Goal: Use online tool/utility: Utilize a website feature to perform a specific function

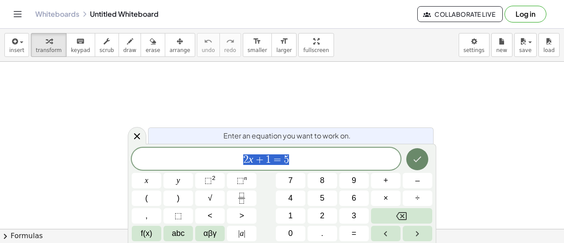
click at [418, 160] on icon "Done" at bounding box center [418, 159] width 8 height 6
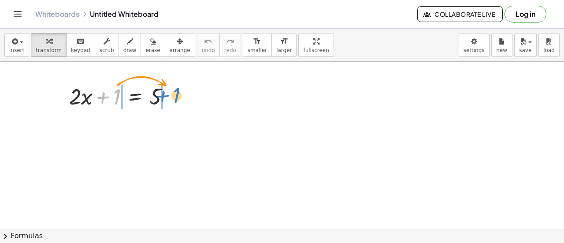
drag, startPoint x: 120, startPoint y: 99, endPoint x: 183, endPoint y: 101, distance: 63.0
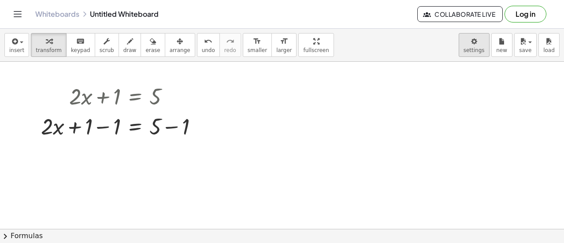
click at [477, 47] on body "Graspable Math Activities Get Started Activity Bank Assigned Work Classes White…" at bounding box center [282, 121] width 564 height 243
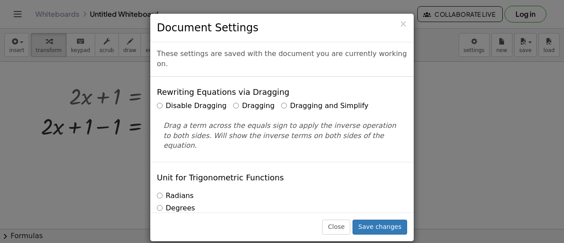
click at [303, 101] on label "Dragging and Simplify" at bounding box center [324, 106] width 87 height 10
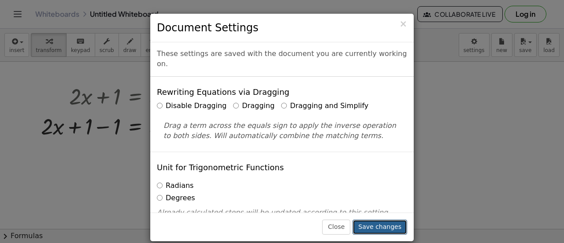
click at [382, 227] on button "Save changes" at bounding box center [380, 226] width 55 height 15
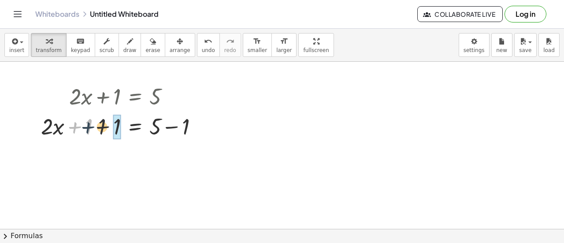
drag, startPoint x: 83, startPoint y: 130, endPoint x: 108, endPoint y: 130, distance: 25.6
click at [108, 130] on div at bounding box center [123, 126] width 173 height 30
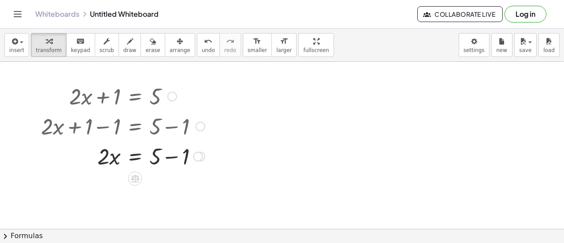
drag, startPoint x: 153, startPoint y: 152, endPoint x: 179, endPoint y: 162, distance: 27.5
click at [179, 162] on div at bounding box center [123, 156] width 173 height 30
drag, startPoint x: 100, startPoint y: 191, endPoint x: 166, endPoint y: 200, distance: 66.2
click at [166, 200] on div at bounding box center [123, 186] width 173 height 30
click at [157, 186] on div at bounding box center [123, 185] width 173 height 44
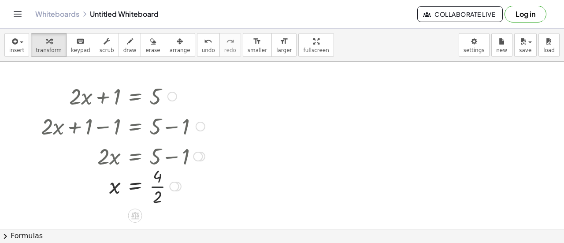
click at [157, 186] on div at bounding box center [123, 185] width 173 height 44
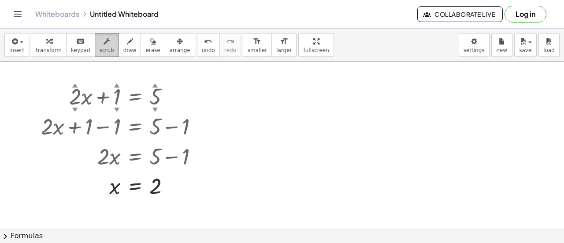
click at [104, 45] on icon "button" at bounding box center [107, 41] width 6 height 11
click at [153, 111] on div at bounding box center [123, 126] width 173 height 30
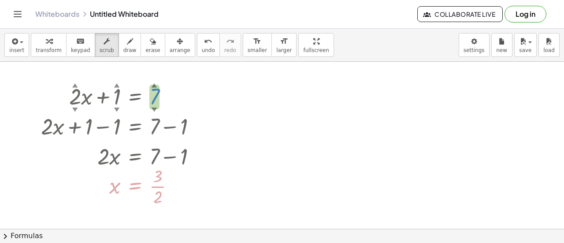
drag, startPoint x: 154, startPoint y: 108, endPoint x: 159, endPoint y: 96, distance: 12.3
click at [135, 97] on div "+ · 2 ▲ ▼ · x + 1 ▲ ▼ = 7 ▲ ▼" at bounding box center [135, 97] width 0 height 0
click at [154, 86] on div "▲" at bounding box center [155, 85] width 6 height 8
click at [154, 83] on div "▲" at bounding box center [155, 85] width 6 height 8
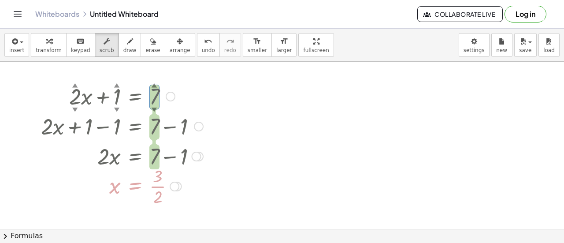
click at [154, 83] on div "▲" at bounding box center [155, 85] width 6 height 8
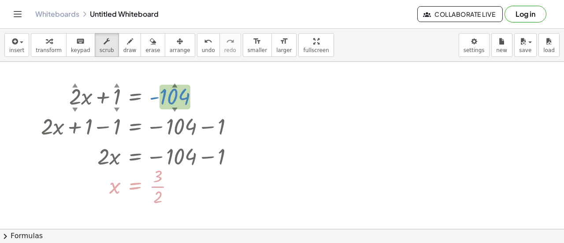
drag, startPoint x: 154, startPoint y: 83, endPoint x: 157, endPoint y: 212, distance: 129.1
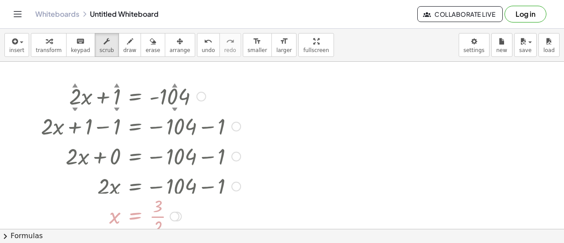
drag, startPoint x: 234, startPoint y: 158, endPoint x: 234, endPoint y: 193, distance: 34.8
click at [135, 97] on div "+ · 2 ▲ ▼ · x + 1 ▲ ▼ = 104 ▲ ▼ - + · 2 · x + 1 − 1 = − 104 − 1 + · 2 · x + 0 =…" at bounding box center [135, 97] width 0 height 0
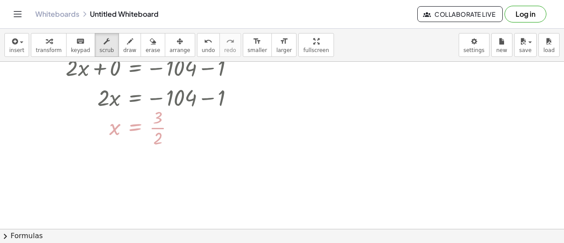
scroll to position [89, 0]
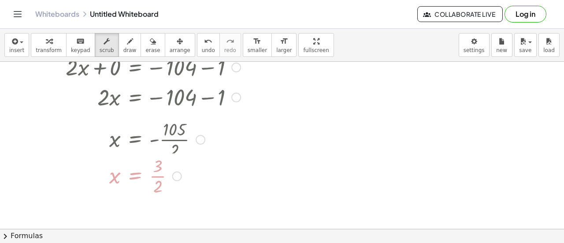
drag, startPoint x: 174, startPoint y: 128, endPoint x: 173, endPoint y: 182, distance: 54.2
click at [135, 176] on div "x = · 3 · 2" at bounding box center [135, 176] width 0 height 0
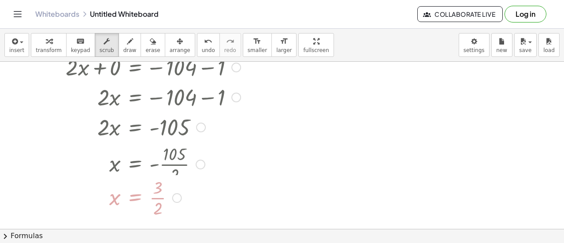
drag, startPoint x: 174, startPoint y: 167, endPoint x: 174, endPoint y: 212, distance: 45.4
click at [135, 198] on div "x = · 3 · 2" at bounding box center [135, 198] width 0 height 0
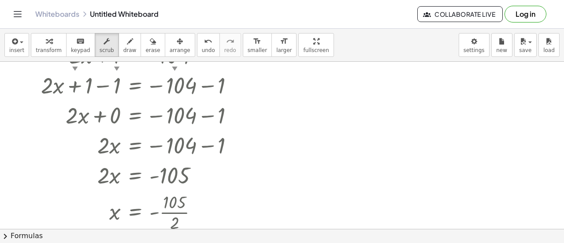
scroll to position [0, 0]
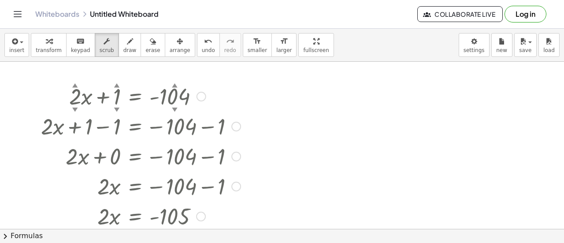
click at [176, 108] on div "▼" at bounding box center [175, 109] width 6 height 8
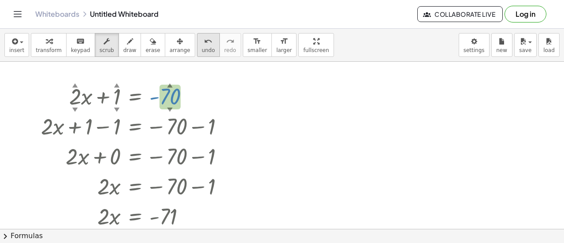
drag, startPoint x: 176, startPoint y: 108, endPoint x: 185, endPoint y: 43, distance: 65.8
click at [185, 43] on div "insert select one: Math Expression Function Text Youtube Video Graphing Geometr…" at bounding box center [282, 136] width 564 height 214
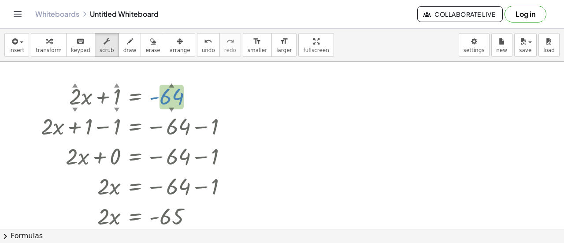
drag, startPoint x: 164, startPoint y: 93, endPoint x: 185, endPoint y: 24, distance: 72.2
click at [185, 24] on div "Graspable Math Activities Get Started Activity Bank Assigned Work Classes White…" at bounding box center [282, 121] width 564 height 243
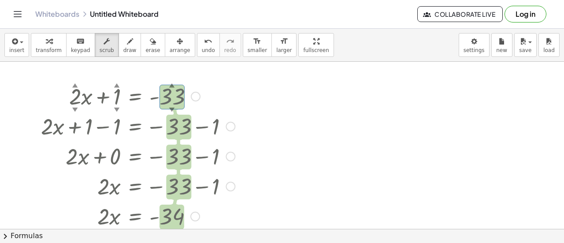
drag, startPoint x: 171, startPoint y: 94, endPoint x: 178, endPoint y: -7, distance: 101.6
click at [178, 0] on html "Graspable Math Activities Get Started Activity Bank Assigned Work Classes White…" at bounding box center [282, 121] width 564 height 243
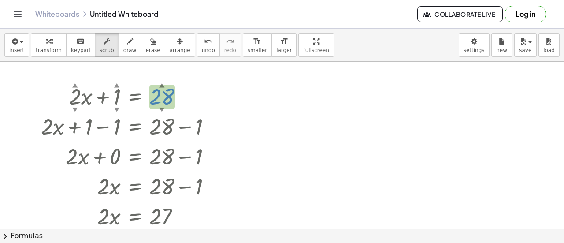
drag, startPoint x: 160, startPoint y: 94, endPoint x: 170, endPoint y: 130, distance: 36.9
click at [135, 97] on div "+ · 2 ▲ ▼ · x + 1 ▲ ▼ = 28 ▲ ▼ + · 2 · x + 1 − 1 = + 28 − 1 + · 2 · x + 0 = + 2…" at bounding box center [135, 97] width 0 height 0
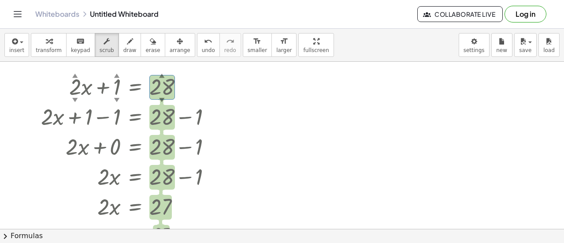
scroll to position [9, 0]
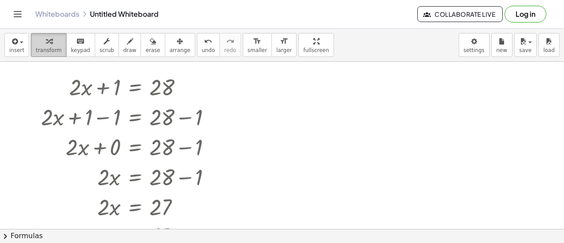
click at [54, 47] on span "transform" at bounding box center [49, 50] width 26 height 6
